Goal: Entertainment & Leisure: Consume media (video, audio)

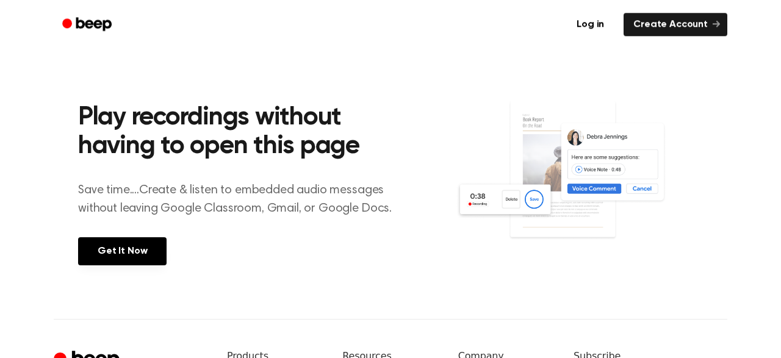
scroll to position [467, 0]
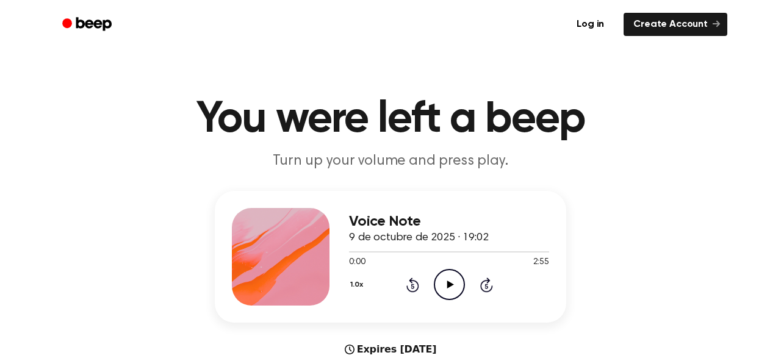
click at [439, 284] on icon "Play Audio" at bounding box center [449, 284] width 31 height 31
click at [459, 279] on icon "Play Audio" at bounding box center [449, 284] width 31 height 31
click at [457, 288] on icon "Pause Audio" at bounding box center [449, 284] width 31 height 31
